Goal: Transaction & Acquisition: Purchase product/service

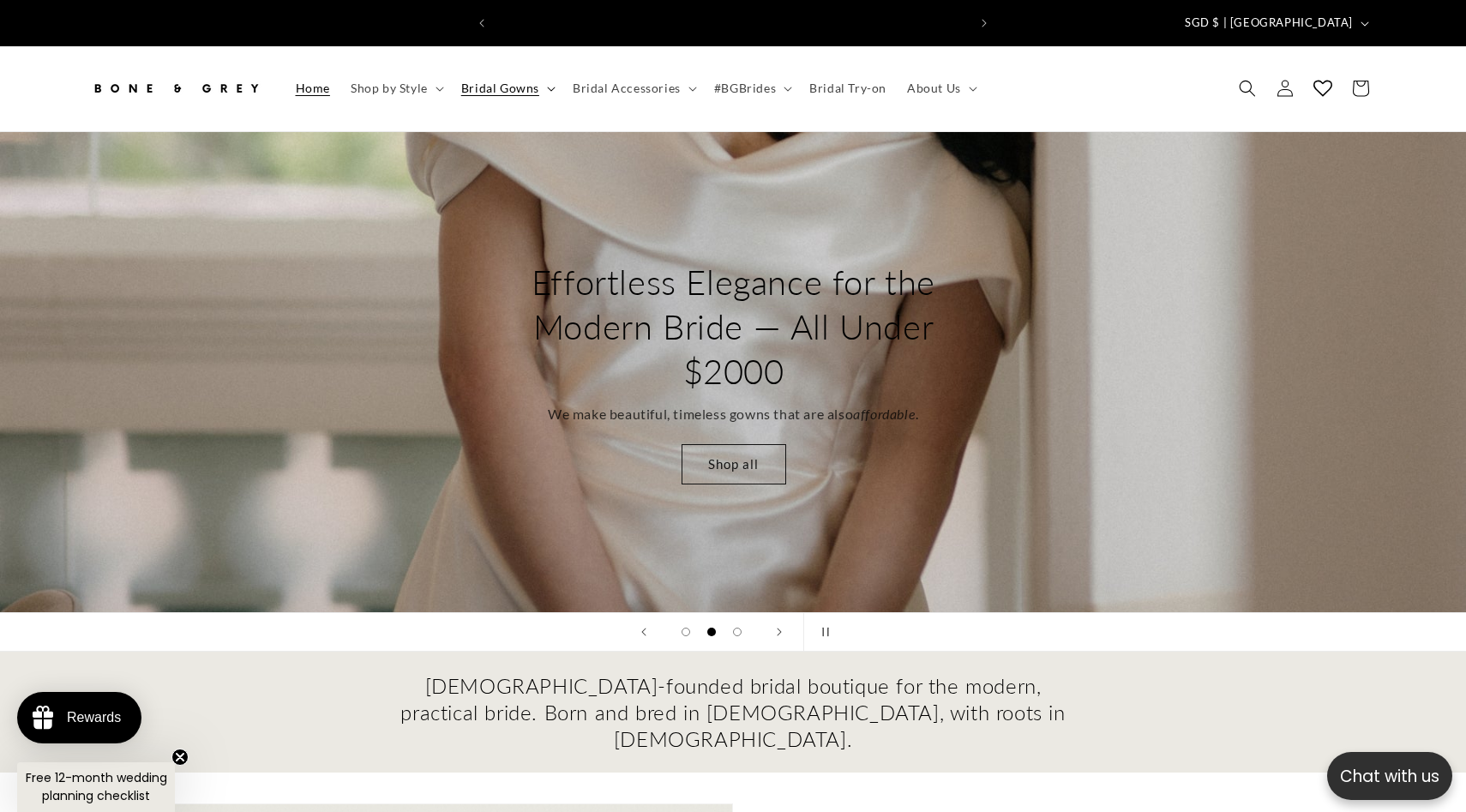
scroll to position [0, 472]
click at [494, 81] on span "Bridal Gowns" at bounding box center [500, 88] width 78 height 16
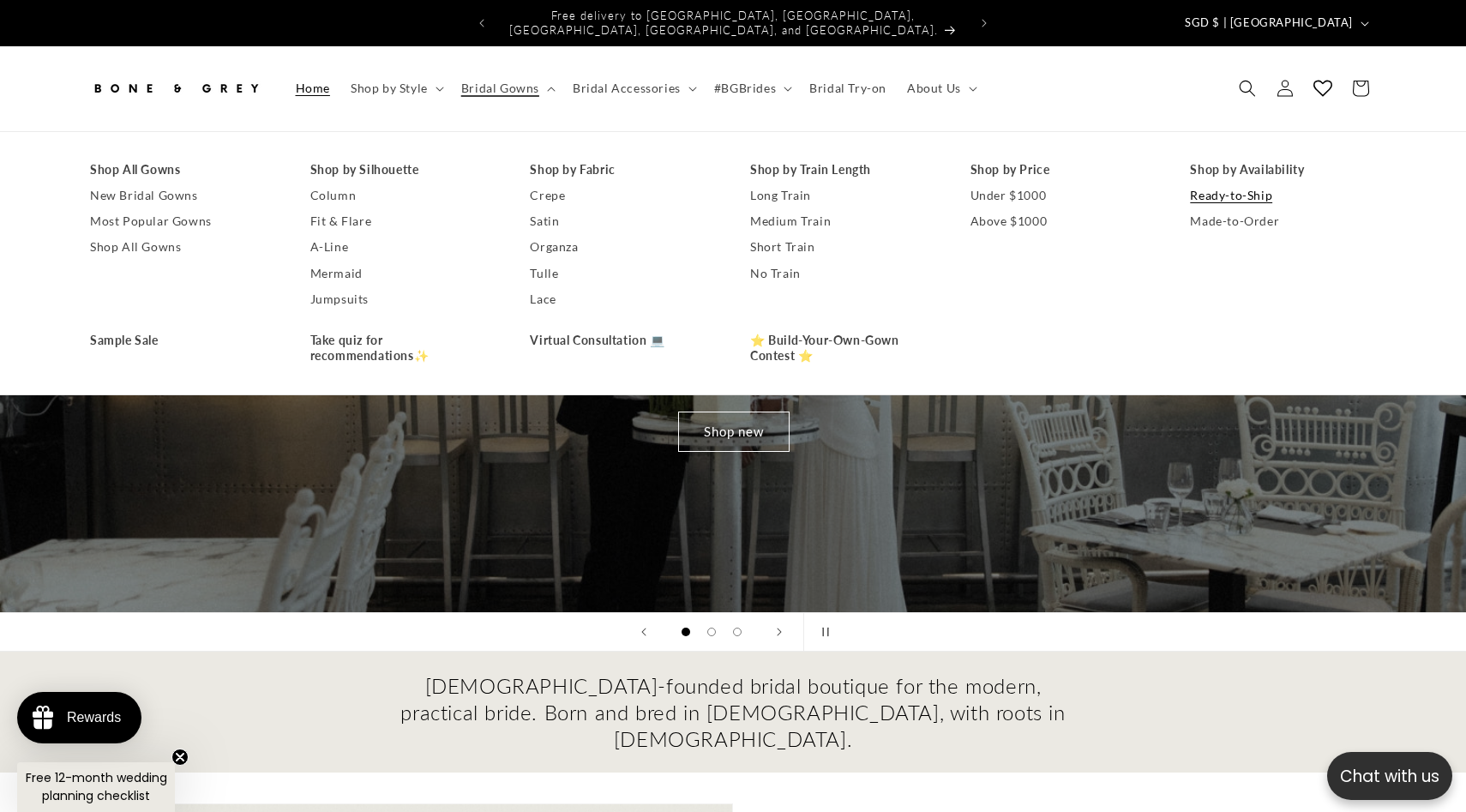
scroll to position [0, 0]
click at [1225, 183] on link "Ready-to-Ship" at bounding box center [1283, 195] width 186 height 26
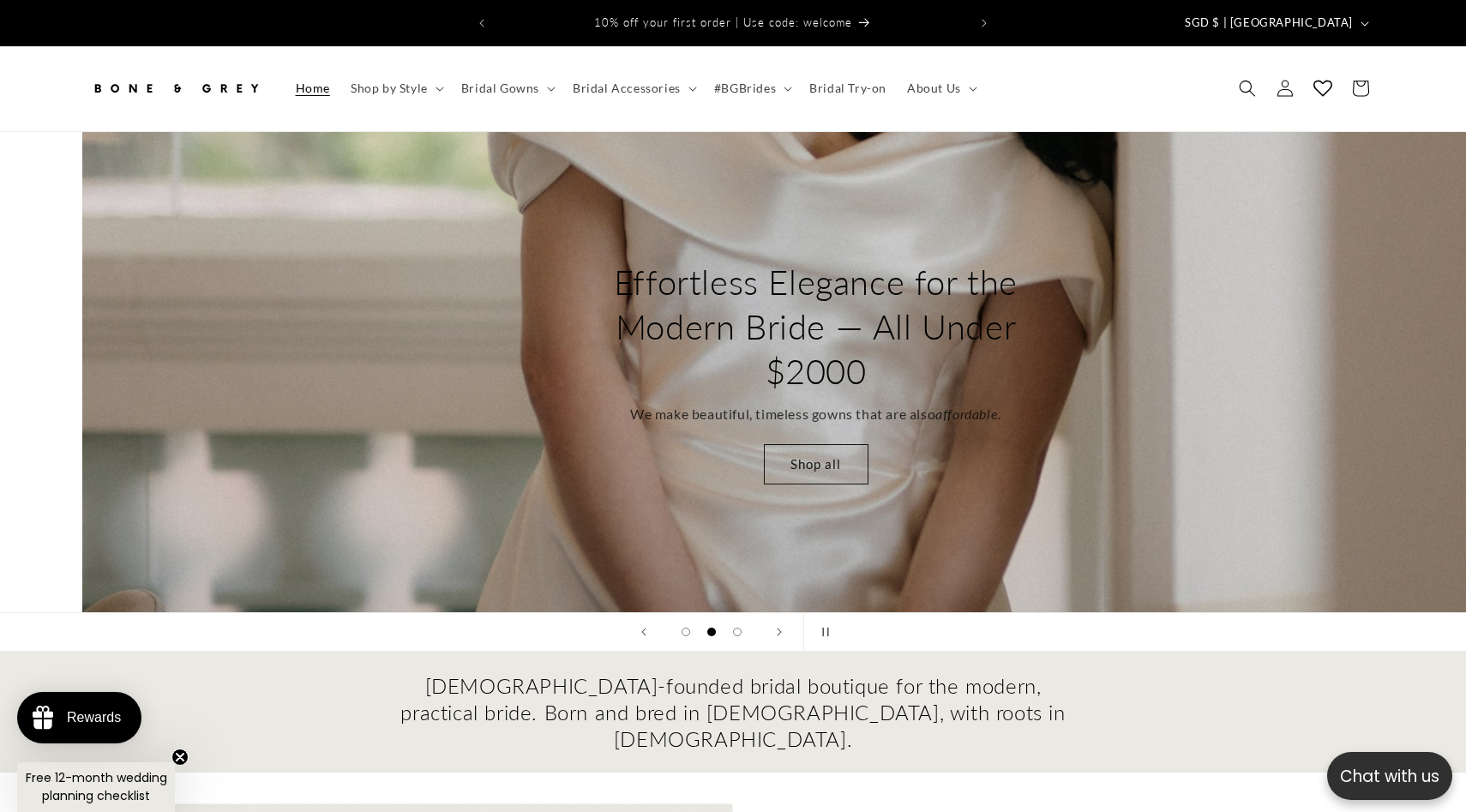
scroll to position [0, 1435]
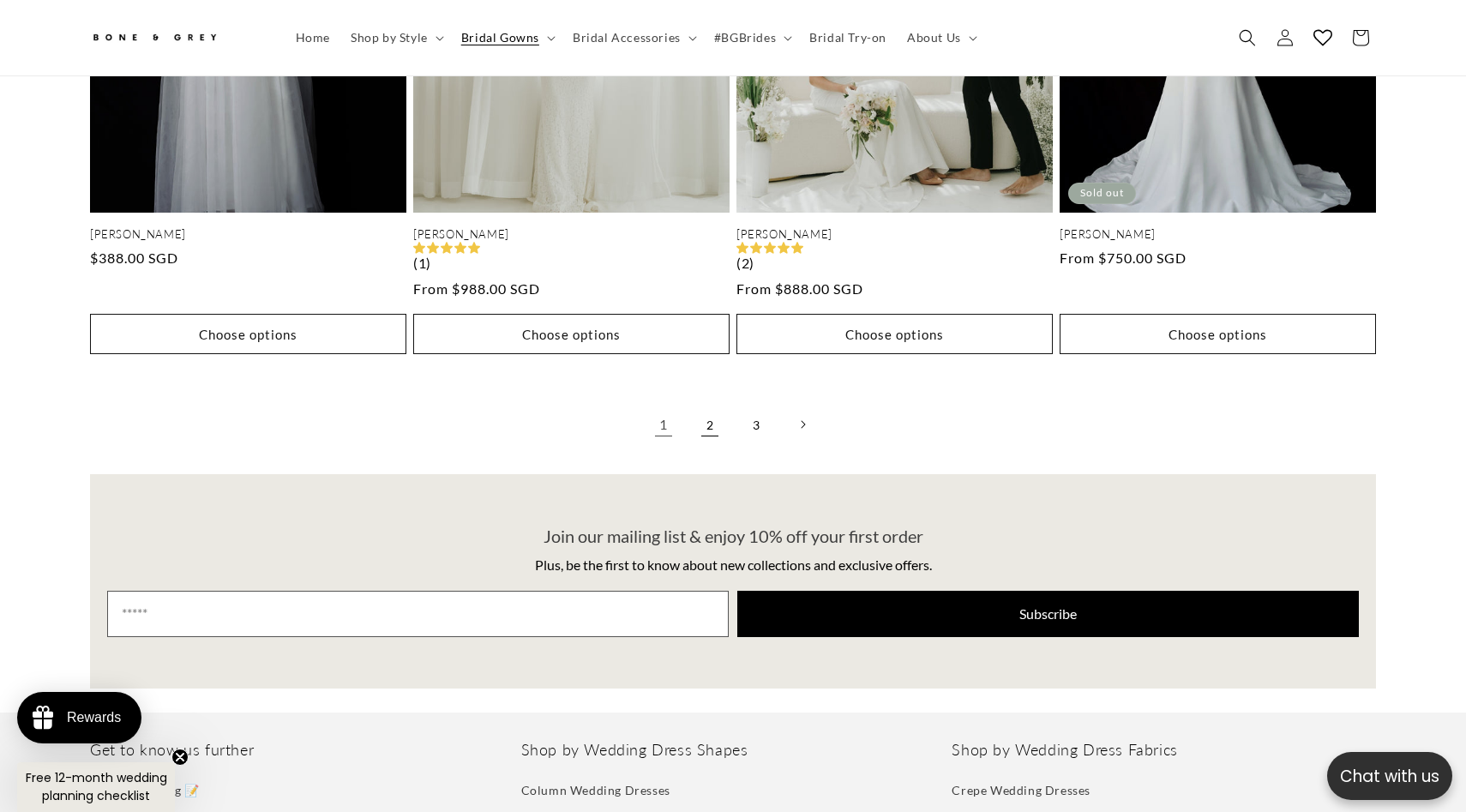
click at [707, 408] on link "2" at bounding box center [710, 424] width 38 height 38
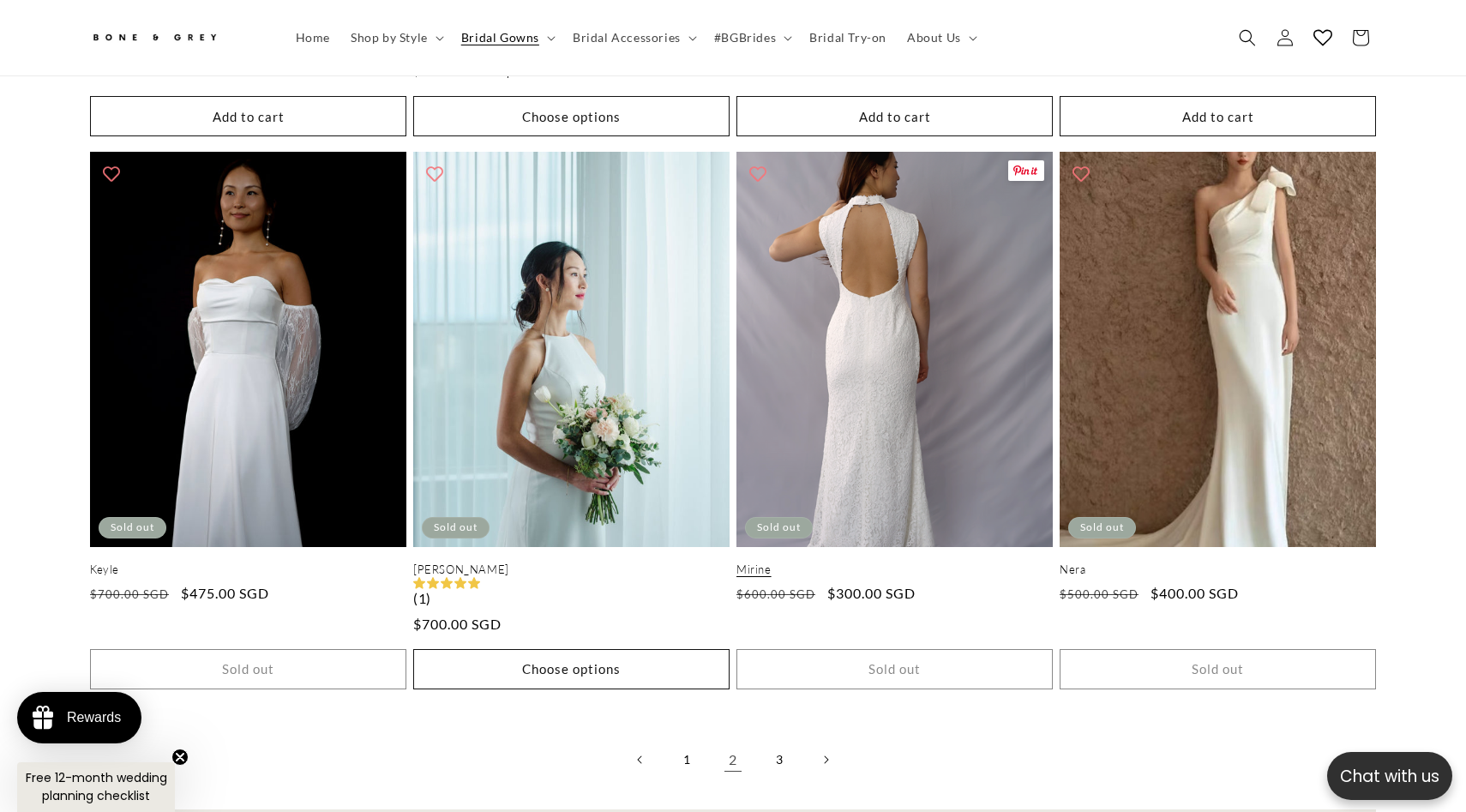
scroll to position [0, 472]
